Goal: Information Seeking & Learning: Learn about a topic

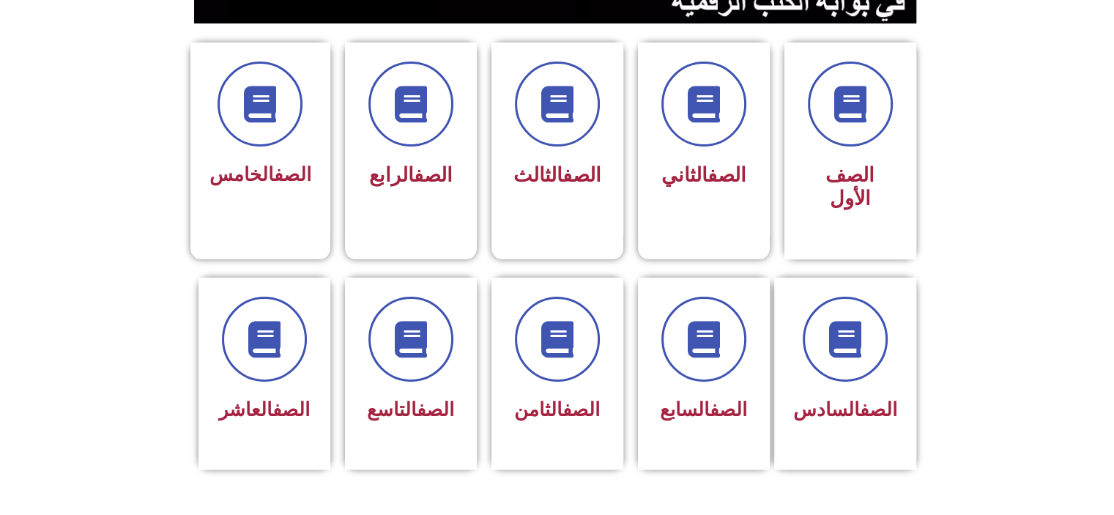
scroll to position [381, 0]
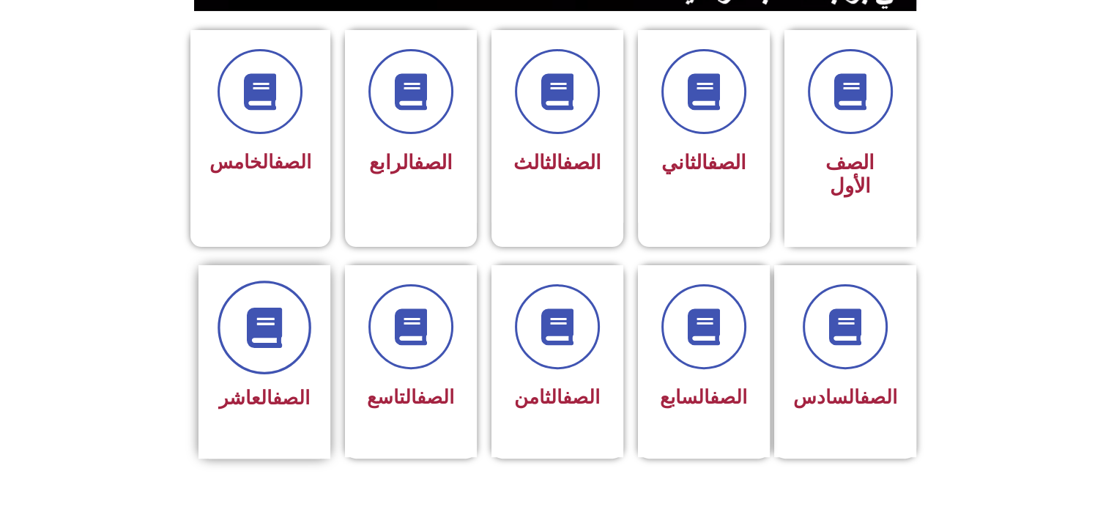
click at [293, 309] on span at bounding box center [265, 328] width 94 height 94
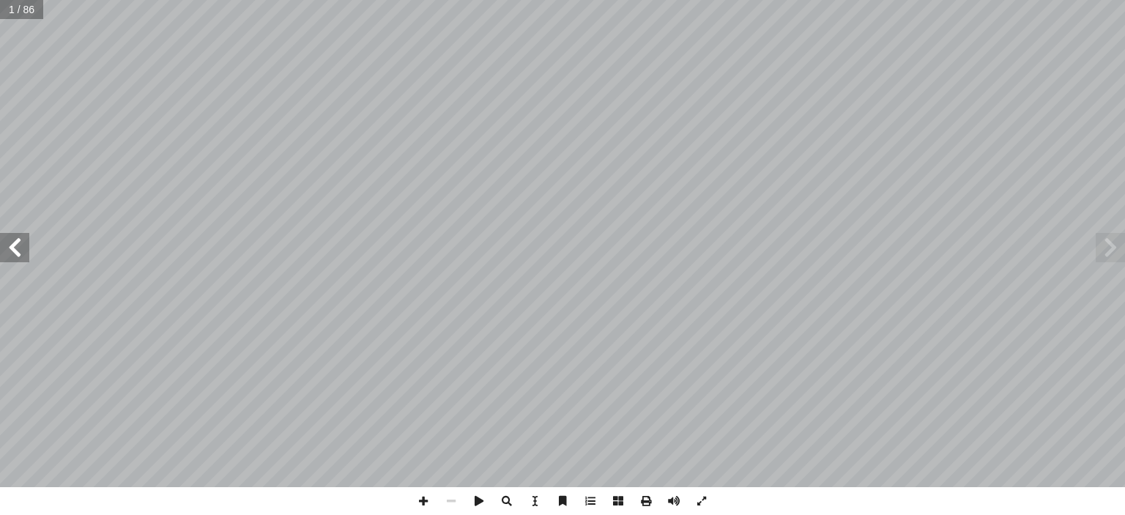
click at [25, 244] on span at bounding box center [14, 247] width 29 height 29
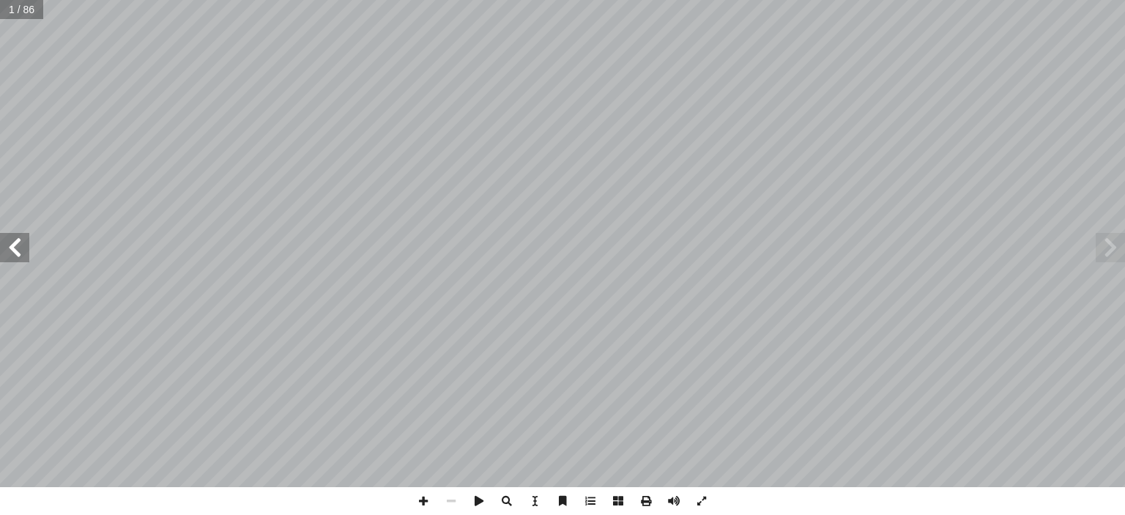
click at [25, 244] on span at bounding box center [14, 247] width 29 height 29
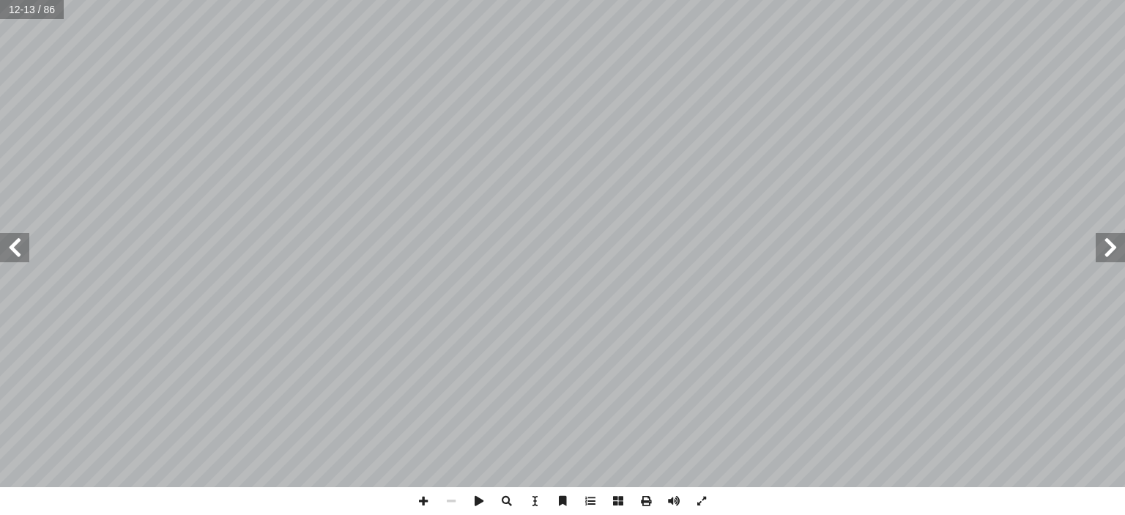
click at [25, 244] on span at bounding box center [14, 247] width 29 height 29
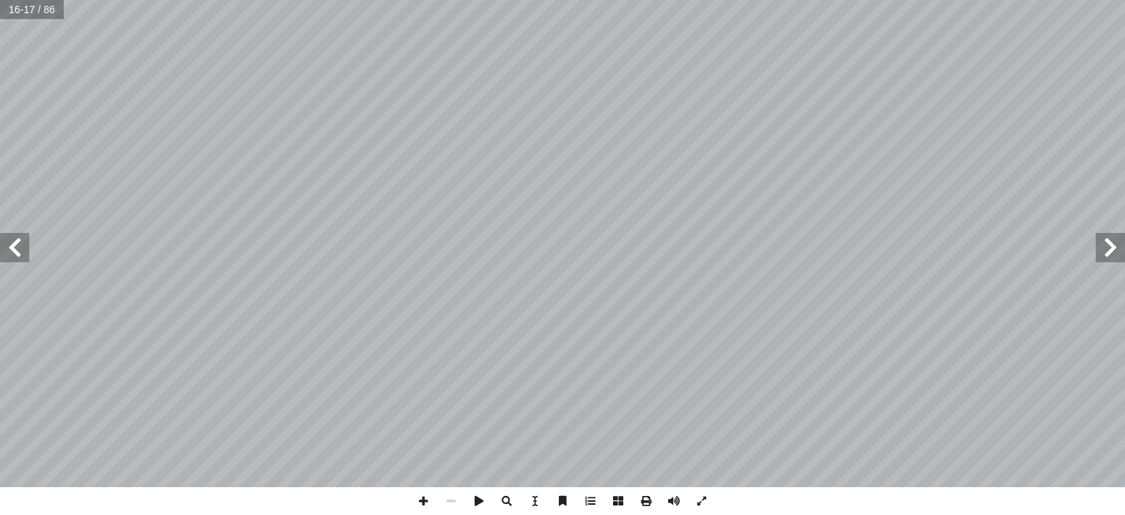
click at [25, 244] on span at bounding box center [14, 247] width 29 height 29
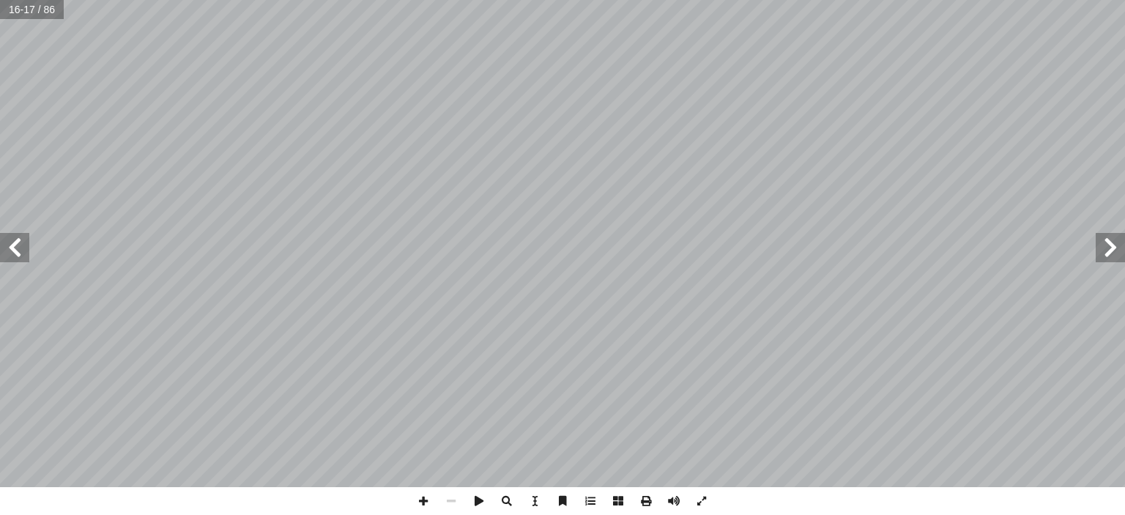
click at [25, 244] on span at bounding box center [14, 247] width 29 height 29
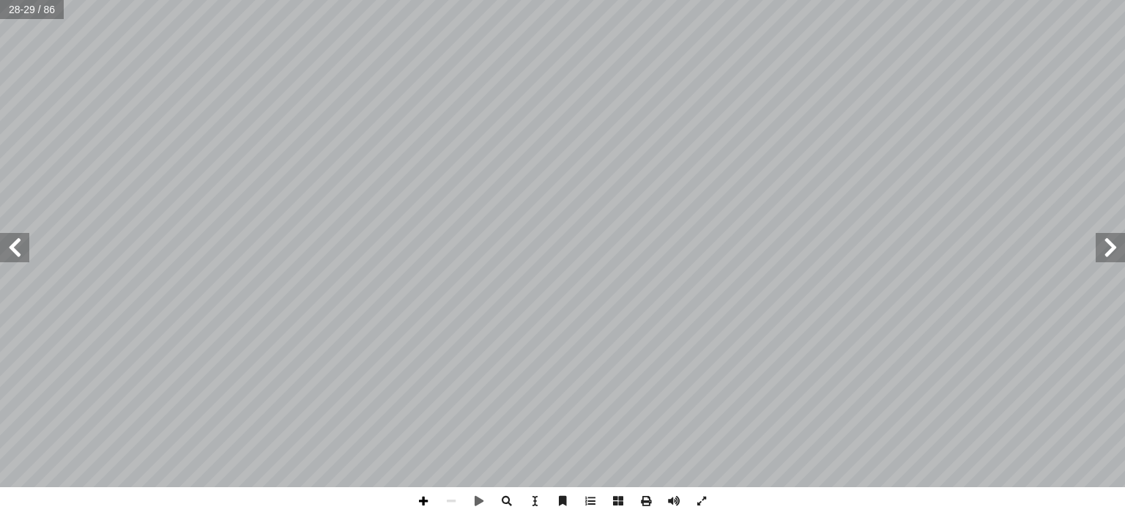
click at [431, 497] on span at bounding box center [423, 501] width 28 height 28
click at [427, 508] on span at bounding box center [423, 501] width 28 height 28
click at [15, 253] on span at bounding box center [14, 247] width 29 height 29
click at [4, 248] on span at bounding box center [14, 247] width 29 height 29
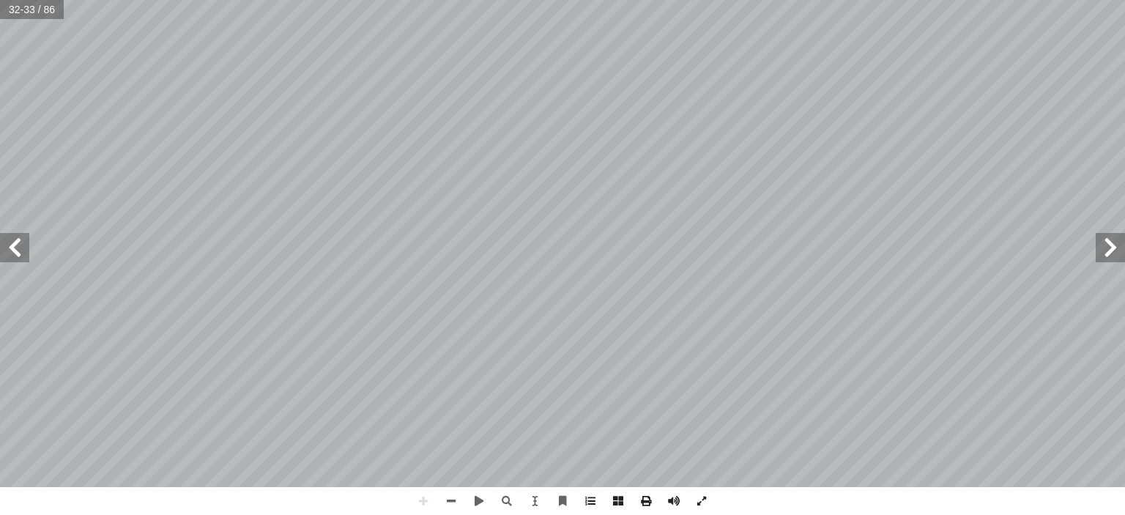
click at [1116, 247] on span at bounding box center [1110, 247] width 29 height 29
click at [472, 373] on div "ر ّ فك أ ا ِ ض ْ ر َ ــي الأ ِ ف ٍ ــة َ ّ آب َ ــن د ِ ــا م َ م َ (و قــال تع…" at bounding box center [562, 257] width 1125 height 515
drag, startPoint x: 453, startPoint y: 500, endPoint x: 32, endPoint y: -89, distance: 723.5
click at [32, 0] on html "الصفحة الرئيسية الصف الأول الصف الثاني الصف الثالث الصف الرابع الصف الخامس الصف…" at bounding box center [562, 66] width 1125 height 133
click at [513, 0] on html "الصفحة الرئيسية الصف الأول الصف الثاني الصف الثالث الصف الرابع الصف الخامس الصف…" at bounding box center [562, 66] width 1125 height 133
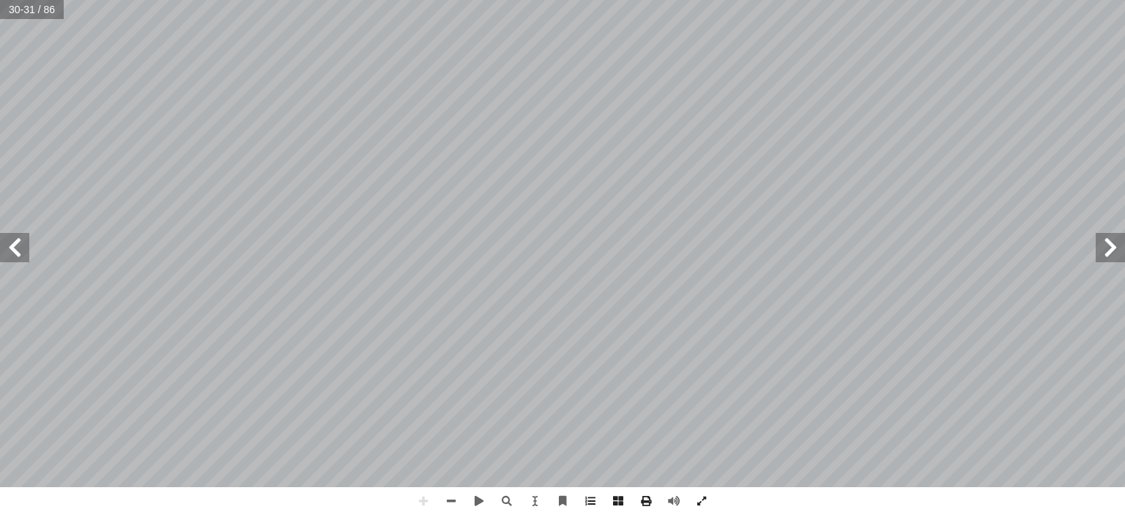
click at [529, 0] on html "الصفحة الرئيسية الصف الأول الصف الثاني الصف الثالث الصف الرابع الصف الخامس الصف…" at bounding box center [562, 66] width 1125 height 133
click at [25, 256] on span at bounding box center [14, 247] width 29 height 29
click at [86, 133] on html "الصفحة الرئيسية الصف الأول الصف الثاني الصف الثالث الصف الرابع الصف الخامس الصف…" at bounding box center [562, 66] width 1125 height 133
